Goal: Find specific page/section

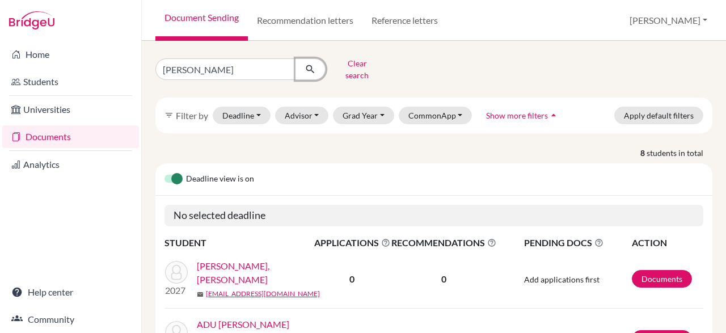
click at [303, 61] on button "submit" at bounding box center [311, 69] width 30 height 22
click at [370, 63] on button "Clear search" at bounding box center [357, 68] width 63 height 29
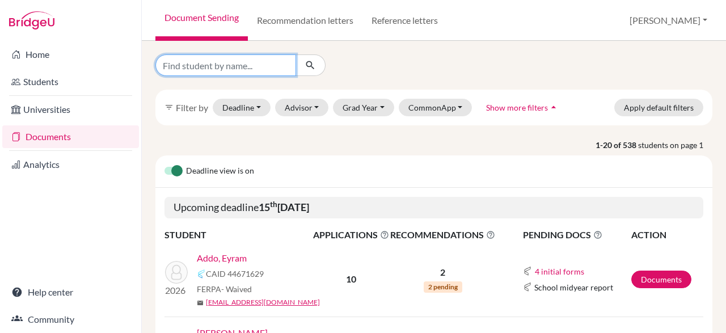
click at [266, 60] on input "Find student by name..." at bounding box center [225, 65] width 141 height 22
type input "[PERSON_NAME]"
click button "submit" at bounding box center [311, 65] width 30 height 22
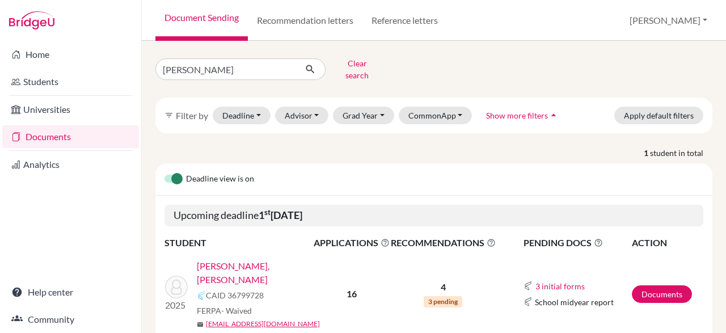
scroll to position [28, 0]
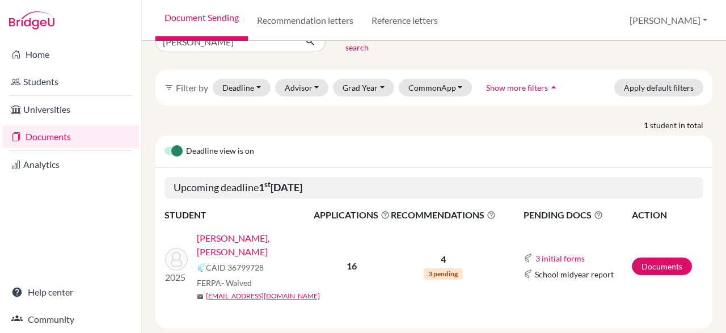
click at [307, 231] on link "[PERSON_NAME], [PERSON_NAME]" at bounding box center [259, 244] width 124 height 27
